Goal: Task Accomplishment & Management: Manage account settings

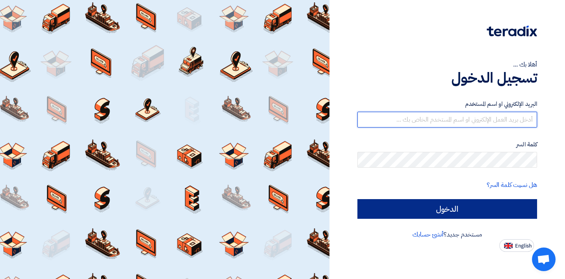
type input "[EMAIL_ADDRESS][DOMAIN_NAME]"
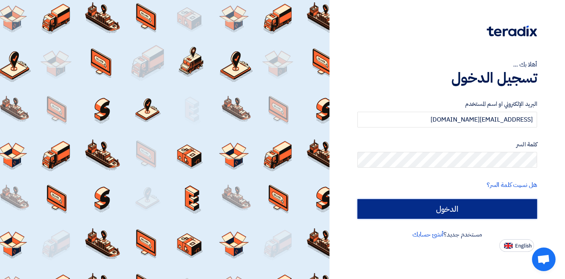
click at [409, 209] on input "الدخول" at bounding box center [447, 209] width 180 height 20
type input "Sign in"
